Goal: Information Seeking & Learning: Learn about a topic

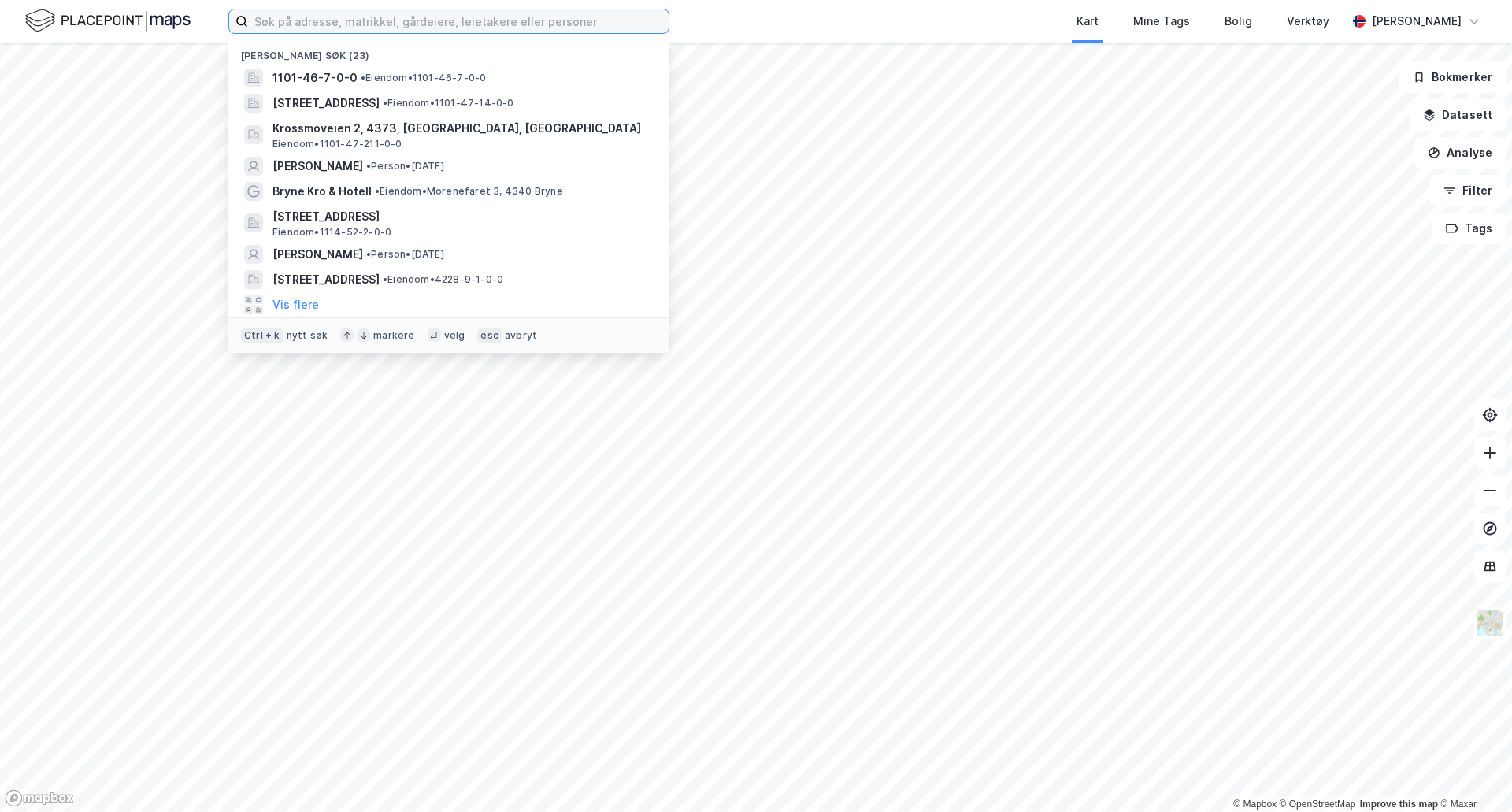
click at [287, 23] on input at bounding box center [458, 21] width 421 height 24
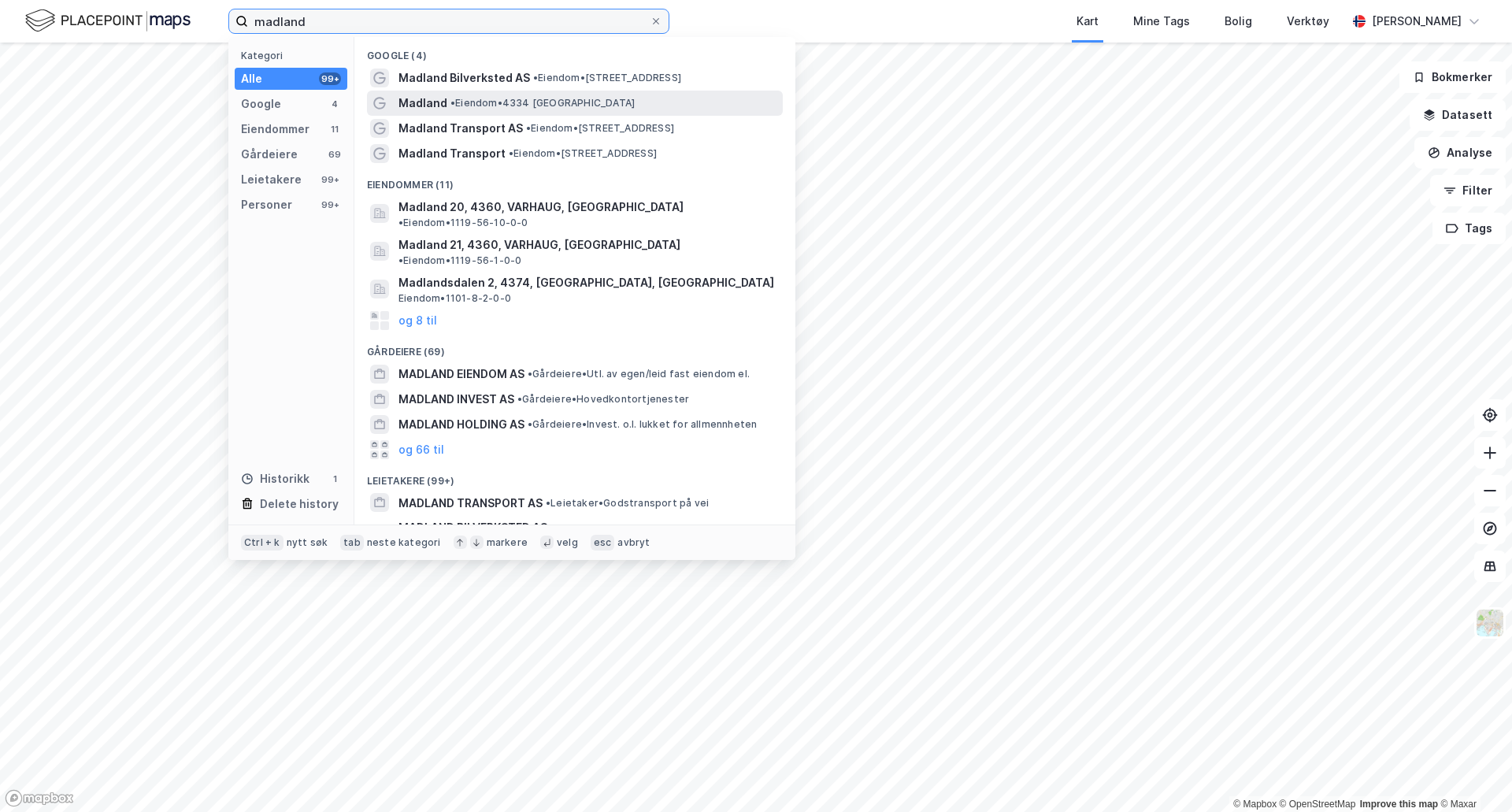
type input "madland"
click at [436, 108] on span "Madland" at bounding box center [423, 103] width 49 height 19
